Goal: Task Accomplishment & Management: Manage account settings

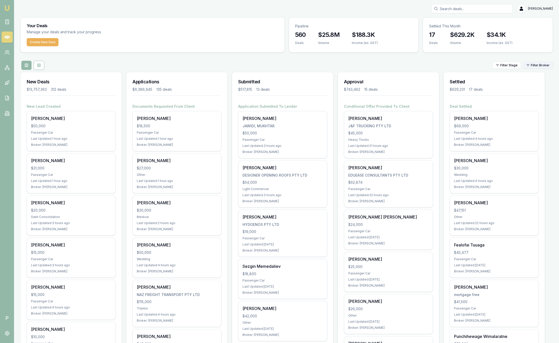
click at [543, 65] on html "Emu Broker P Sam Crouch Toggle Menu Your Deals Manage your deals and track your…" at bounding box center [279, 171] width 559 height 343
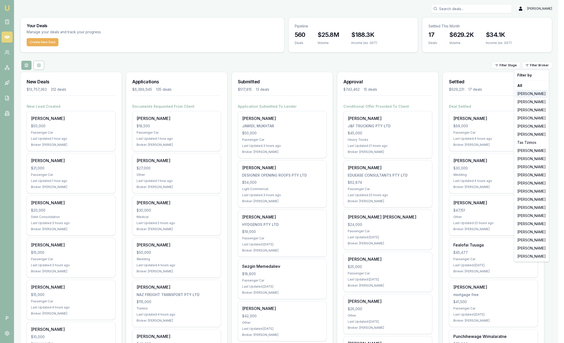
click at [529, 93] on div "[PERSON_NAME]" at bounding box center [532, 94] width 33 height 8
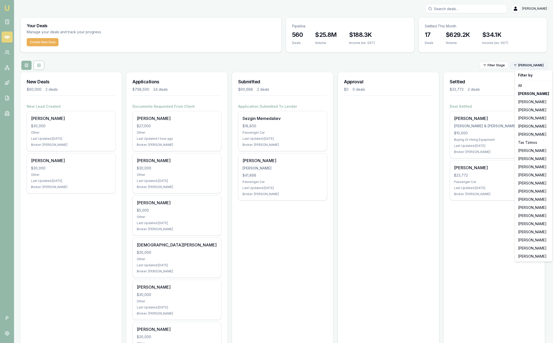
click at [537, 63] on html "Emu Broker P Sam Crouch Toggle Menu Your Deals Manage your deals and track your…" at bounding box center [279, 171] width 559 height 343
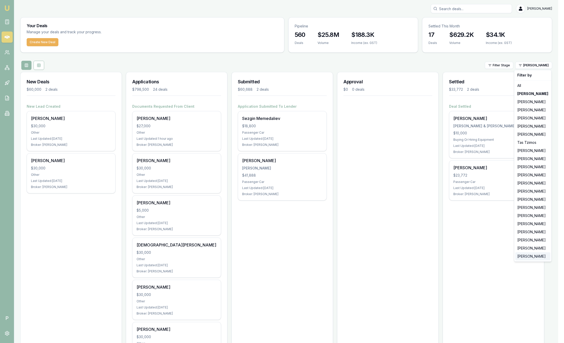
click at [536, 255] on div "[PERSON_NAME]" at bounding box center [533, 256] width 35 height 8
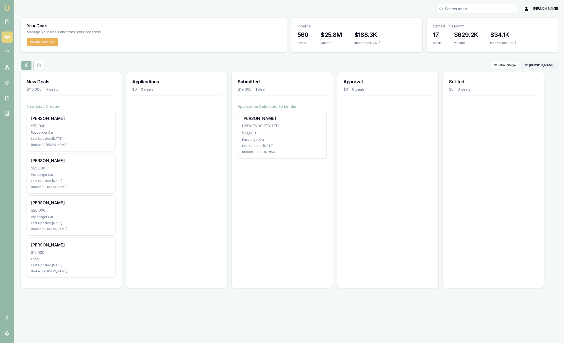
click at [546, 67] on html "Emu Broker P Sam Crouch Toggle Menu Your Deals Manage your deals and track your…" at bounding box center [282, 171] width 564 height 343
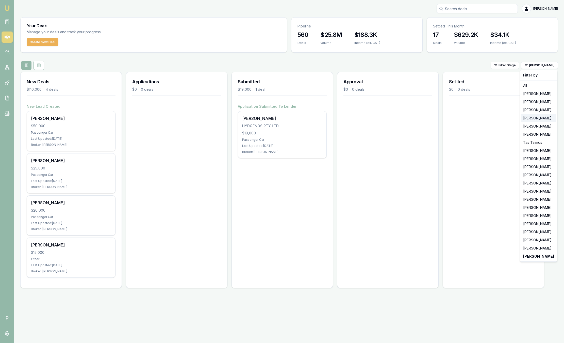
click at [534, 120] on div "[PERSON_NAME]" at bounding box center [538, 118] width 35 height 8
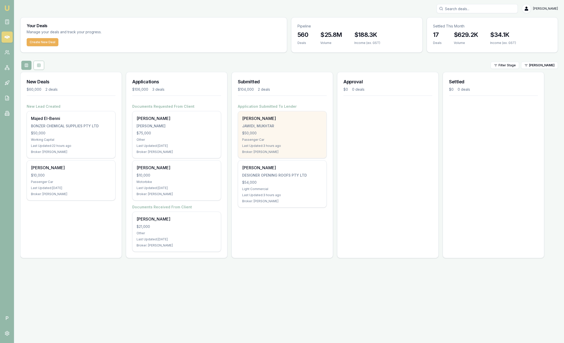
click at [289, 120] on div "Mukhtar Jawidi" at bounding box center [282, 118] width 80 height 6
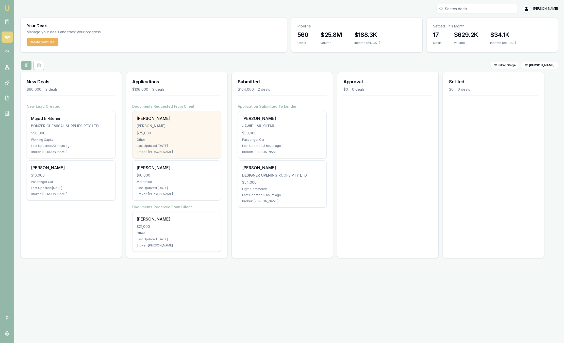
click at [204, 121] on div "Sonya Bains" at bounding box center [177, 118] width 80 height 6
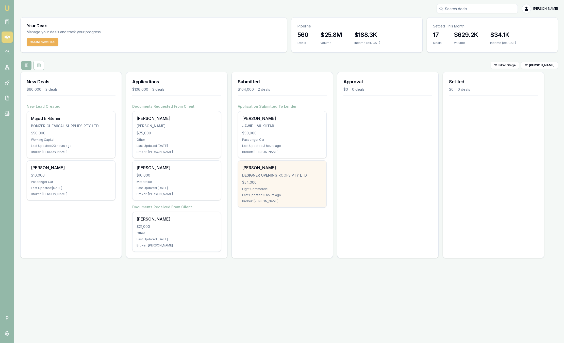
click at [302, 171] on div "Bradely Rix DESIGNER OPENING ROOFS PTY LTD $54,000 Light Commercial Last Update…" at bounding box center [282, 184] width 88 height 47
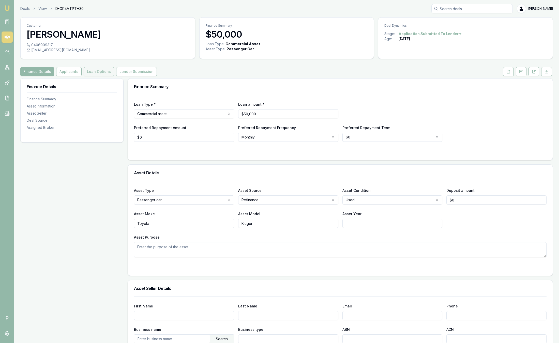
click at [104, 70] on button "Loan Options" at bounding box center [99, 71] width 30 height 9
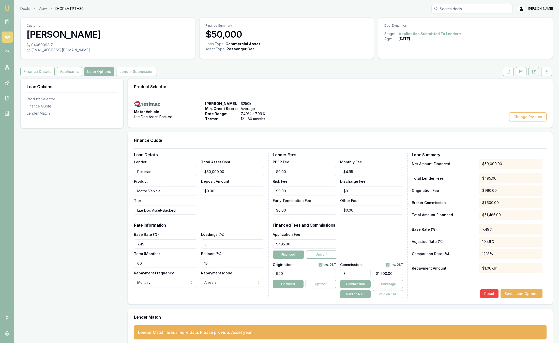
click at [535, 70] on icon at bounding box center [533, 72] width 4 height 4
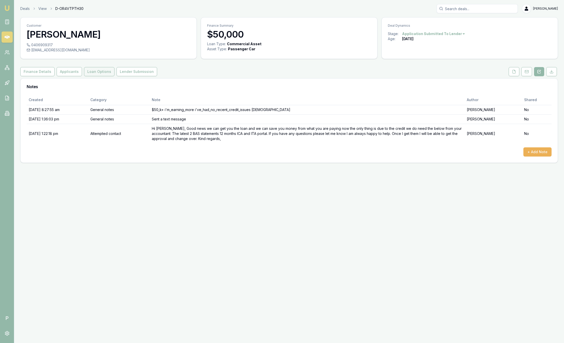
click at [105, 72] on button "Loan Options" at bounding box center [99, 71] width 30 height 9
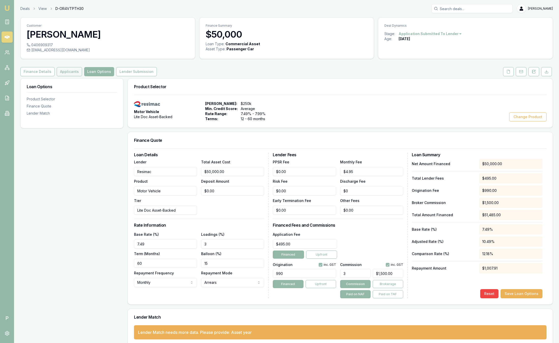
click at [68, 72] on button "Applicants" at bounding box center [69, 71] width 25 height 9
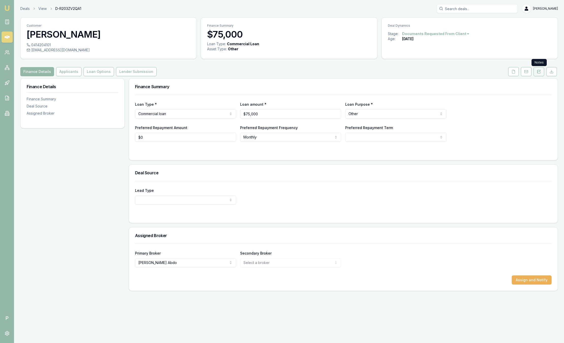
click at [541, 72] on icon at bounding box center [539, 72] width 4 height 4
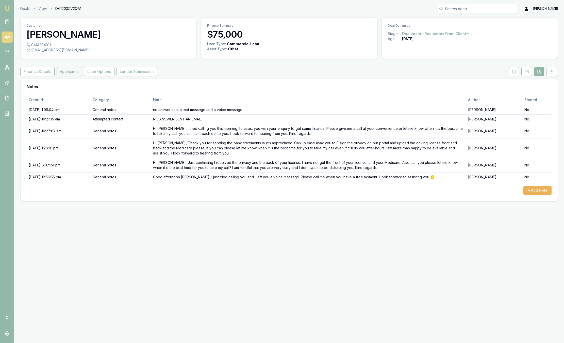
click at [68, 75] on button "Applicants" at bounding box center [69, 71] width 25 height 9
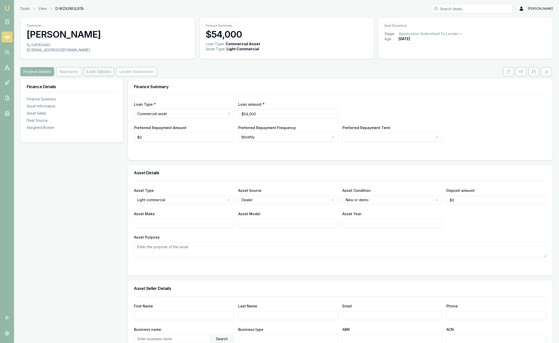
click at [97, 71] on button "Loan Options" at bounding box center [99, 71] width 30 height 9
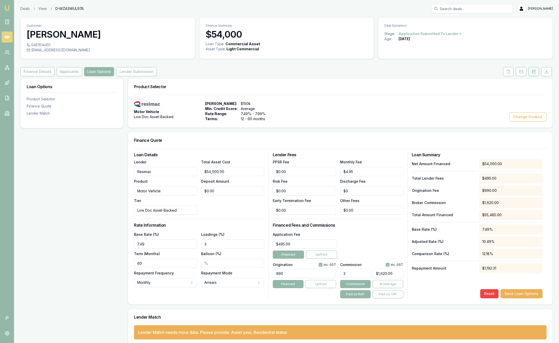
click at [533, 70] on icon at bounding box center [533, 71] width 3 height 3
click at [357, 274] on input "3" at bounding box center [355, 273] width 30 height 9
type input "3.00%"
